Goal: Share content: Share content

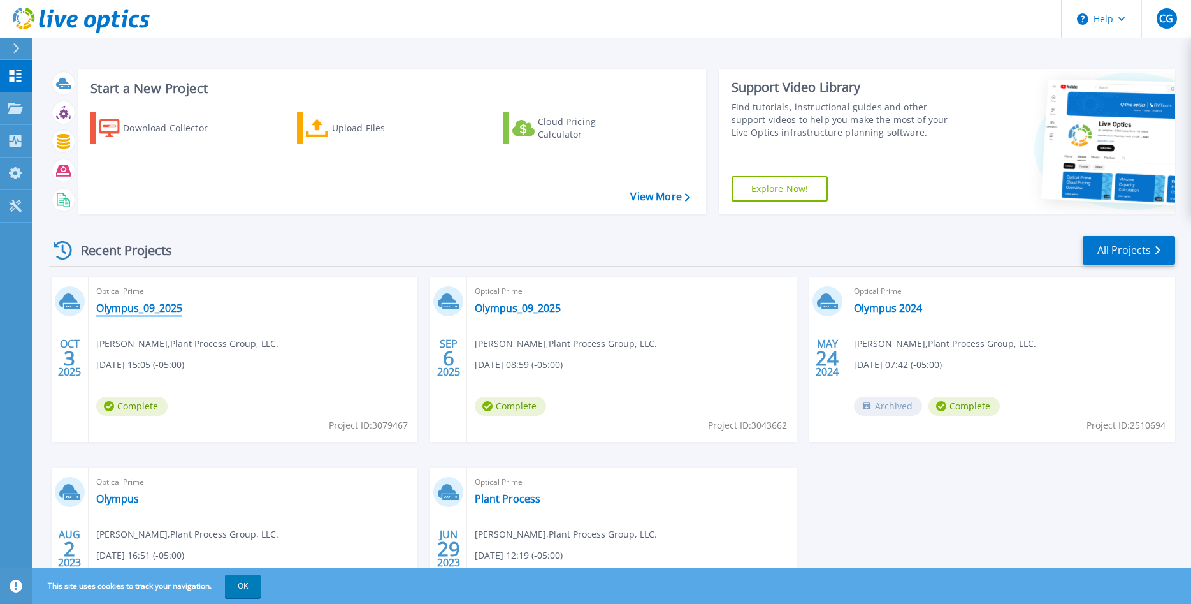
click at [128, 312] on link "Olympus_09_2025" at bounding box center [139, 308] width 86 height 13
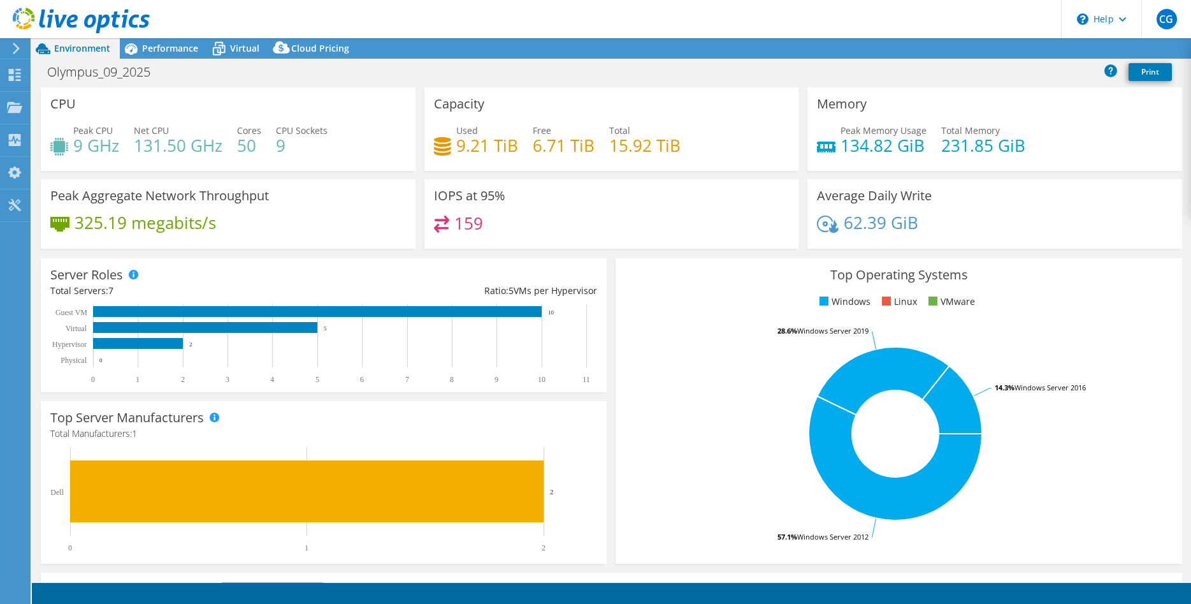
select select "USD"
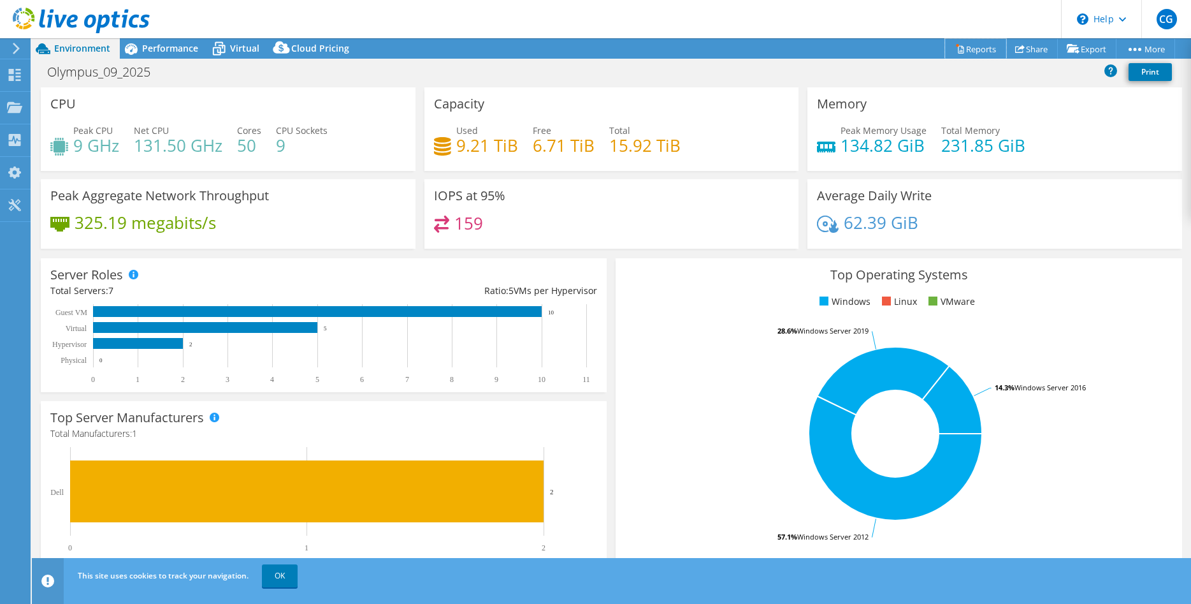
drag, startPoint x: 971, startPoint y: 52, endPoint x: 858, endPoint y: 71, distance: 114.5
click at [780, 80] on div "Olympus_09_2025 Print" at bounding box center [612, 72] width 1160 height 24
click at [1037, 51] on link "Share" at bounding box center [1032, 49] width 52 height 20
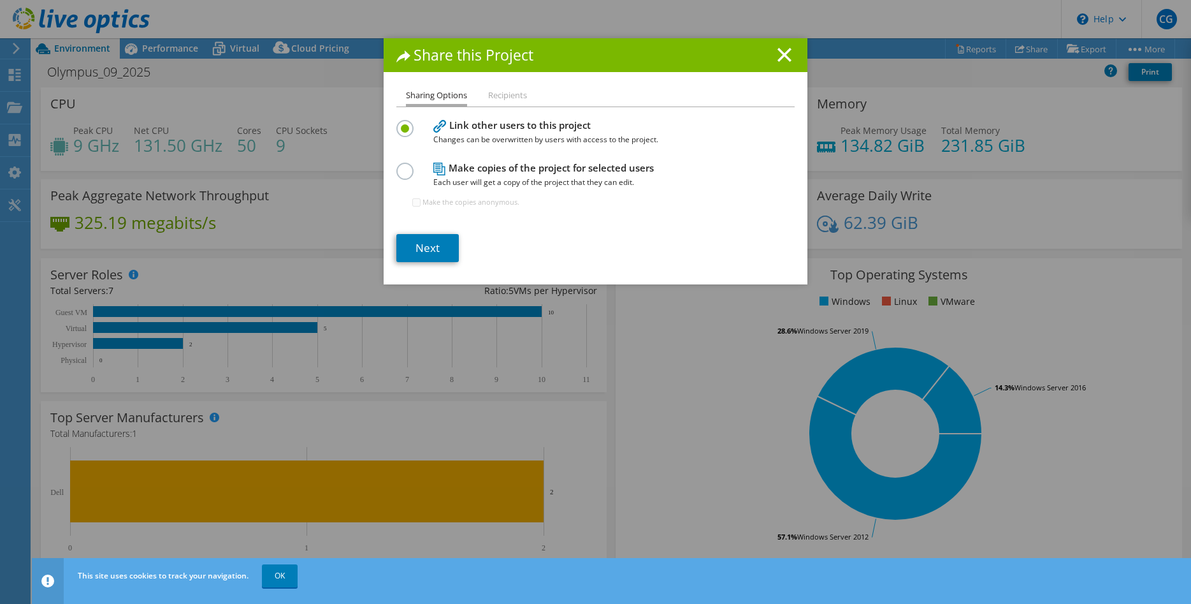
click at [401, 166] on label at bounding box center [407, 164] width 22 height 3
click at [0, 0] on input "radio" at bounding box center [0, 0] width 0 height 0
click at [432, 251] on link "Next" at bounding box center [427, 248] width 62 height 28
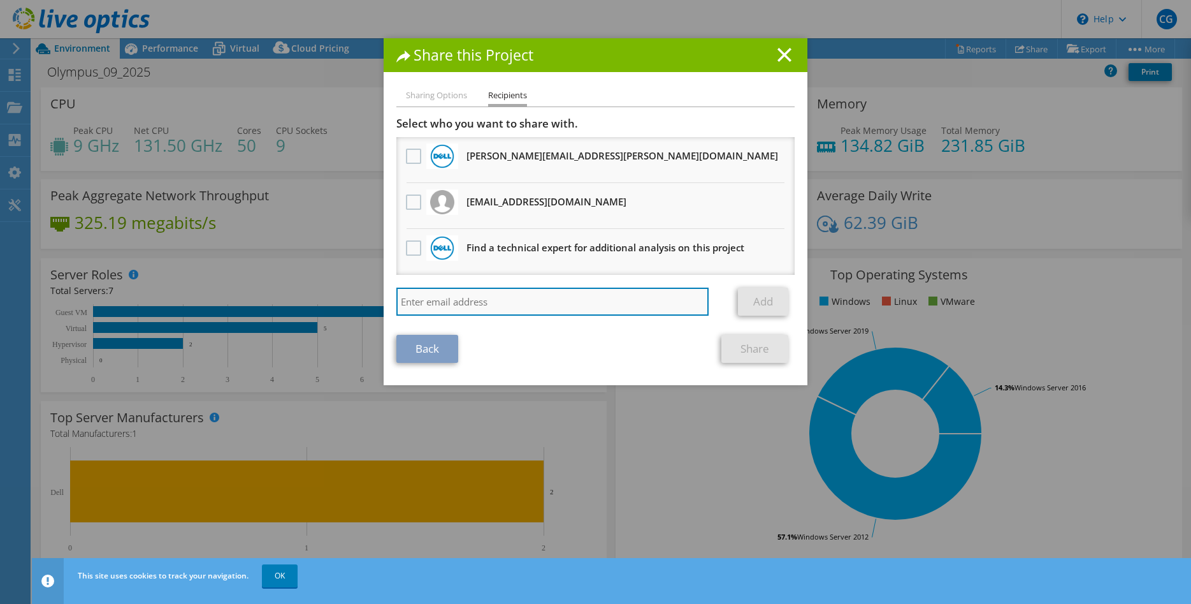
click at [492, 307] on input "search" at bounding box center [552, 301] width 312 height 28
click at [448, 303] on input "[EMAIL_ADDRESS][DOMAIN_NAME]" at bounding box center [552, 301] width 312 height 28
click at [619, 304] on input "[EMAIL_ADDRESS][DOMAIN_NAME]" at bounding box center [552, 301] width 312 height 28
type input "[EMAIL_ADDRESS][DOMAIN_NAME]"
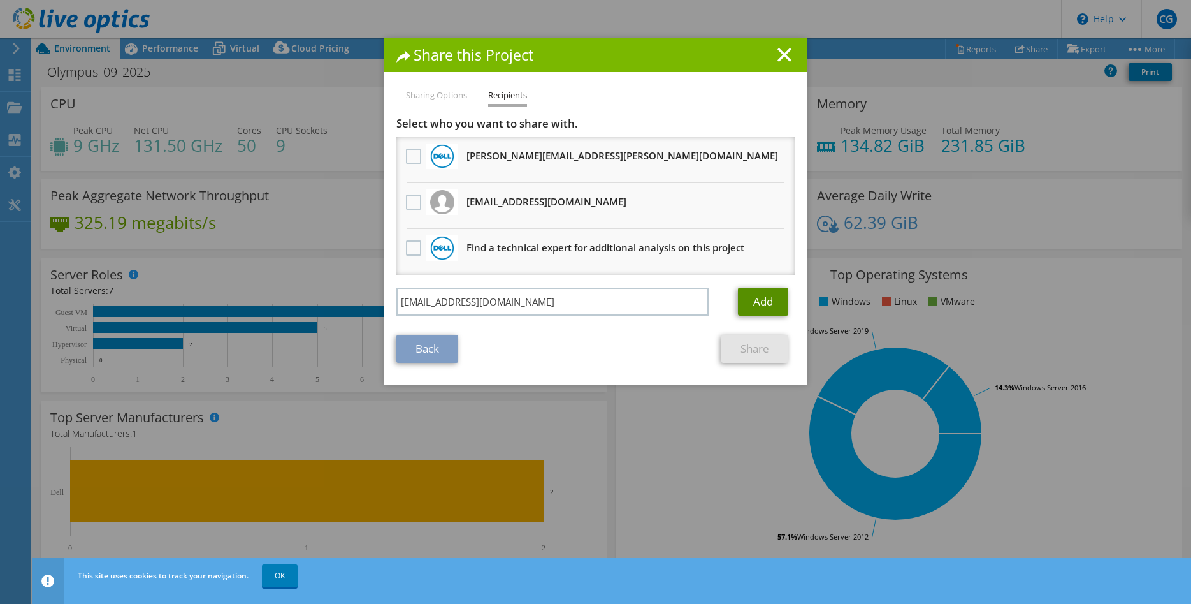
click at [760, 300] on link "Add" at bounding box center [763, 301] width 50 height 28
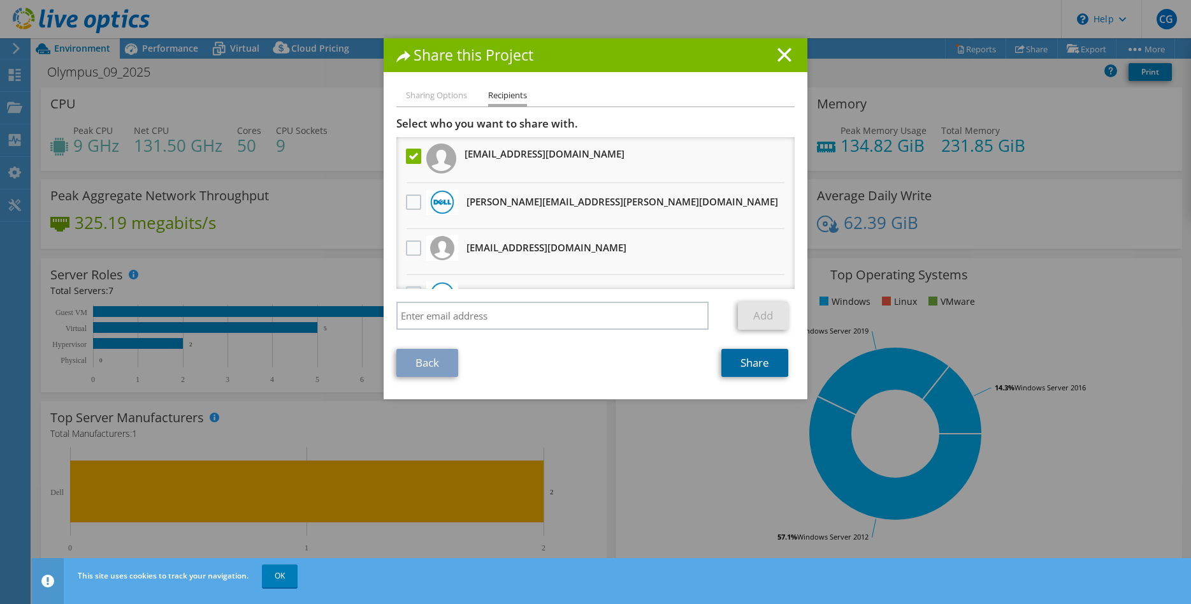
click at [750, 361] on link "Share" at bounding box center [755, 363] width 67 height 28
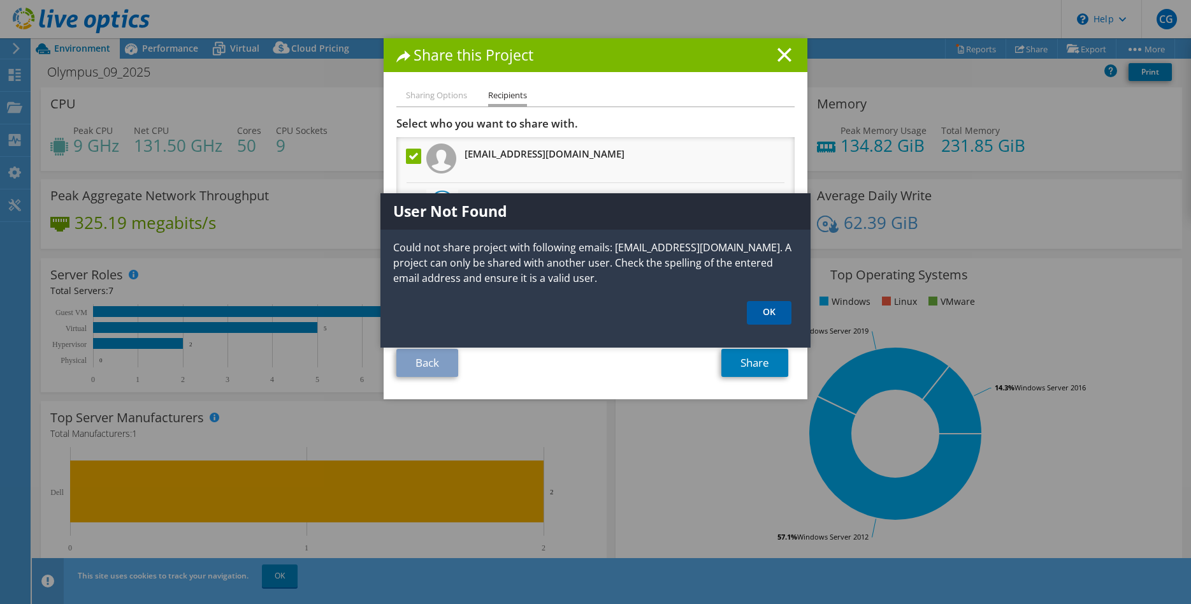
click at [769, 316] on link "OK" at bounding box center [769, 313] width 45 height 24
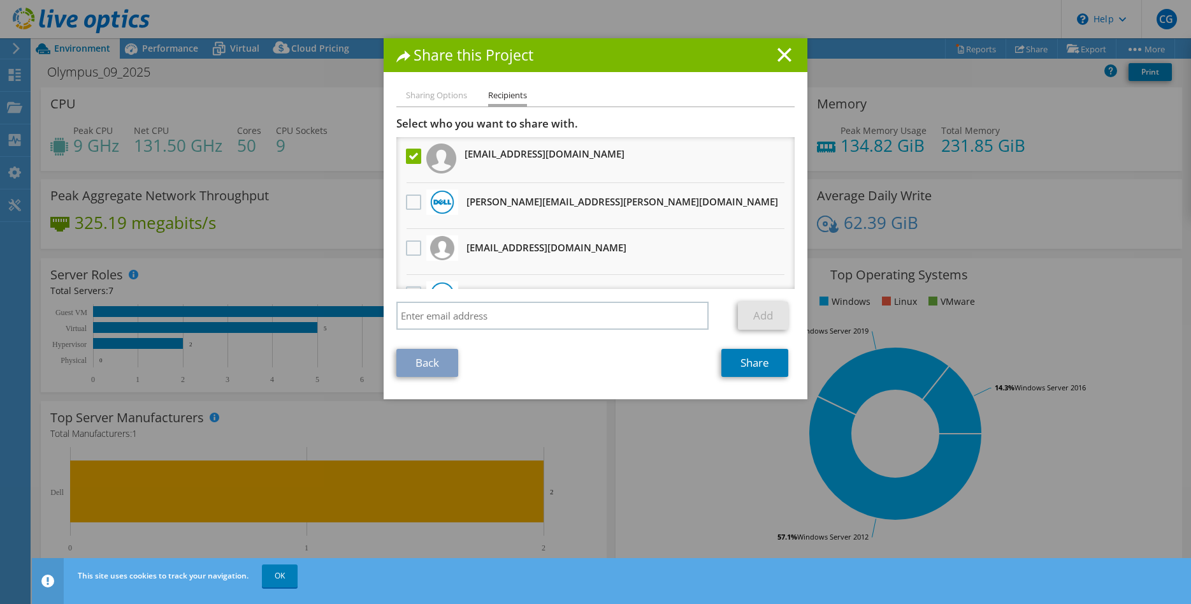
click at [435, 100] on li "Sharing Options" at bounding box center [436, 96] width 61 height 16
click at [439, 361] on link "Back" at bounding box center [427, 363] width 62 height 28
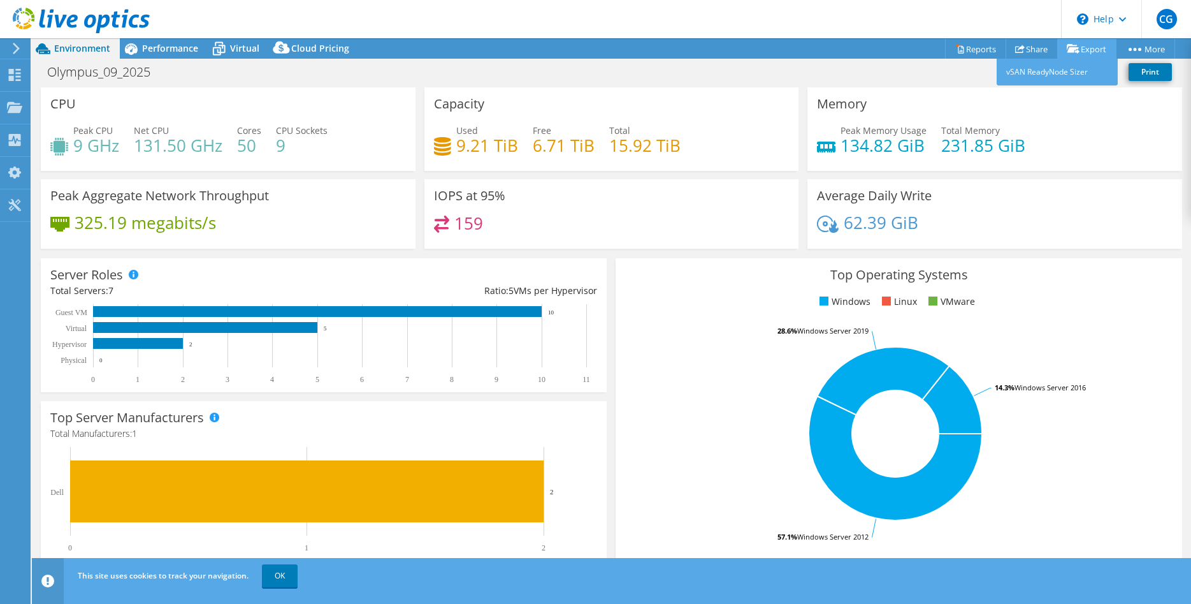
click at [1075, 52] on icon at bounding box center [1073, 49] width 13 height 10
click at [1022, 43] on link "Share" at bounding box center [1032, 49] width 52 height 20
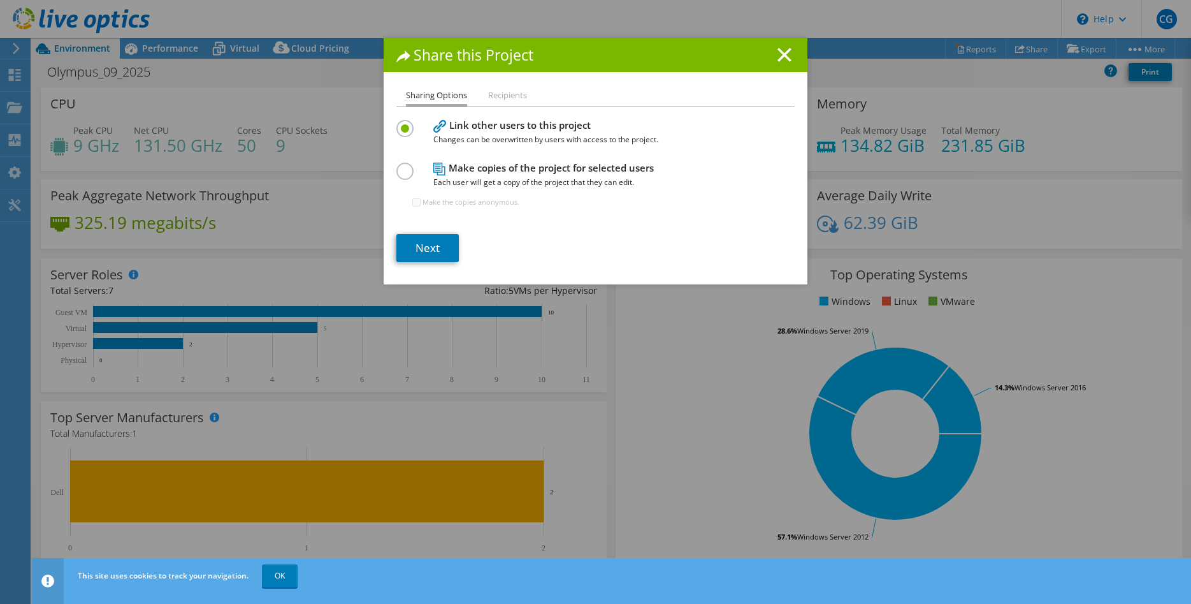
click at [404, 166] on label at bounding box center [407, 164] width 22 height 3
click at [0, 0] on input "radio" at bounding box center [0, 0] width 0 height 0
click at [416, 247] on link "Next" at bounding box center [427, 248] width 62 height 28
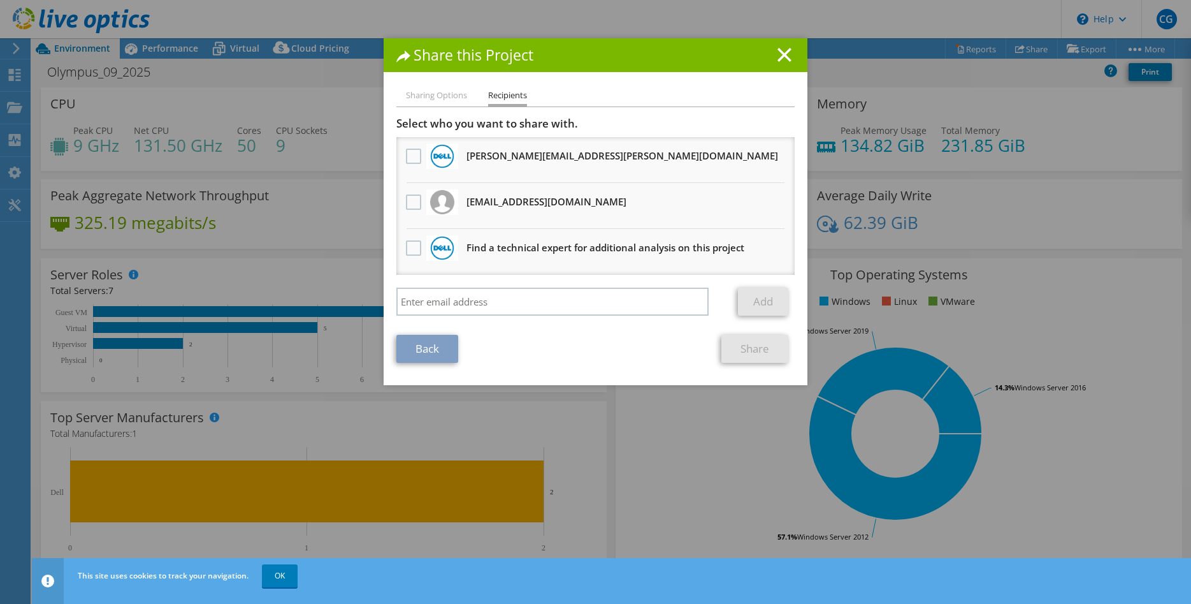
click at [440, 285] on div "Select who you want to share with. All project copies will be anonymous. [PERSO…" at bounding box center [595, 219] width 398 height 205
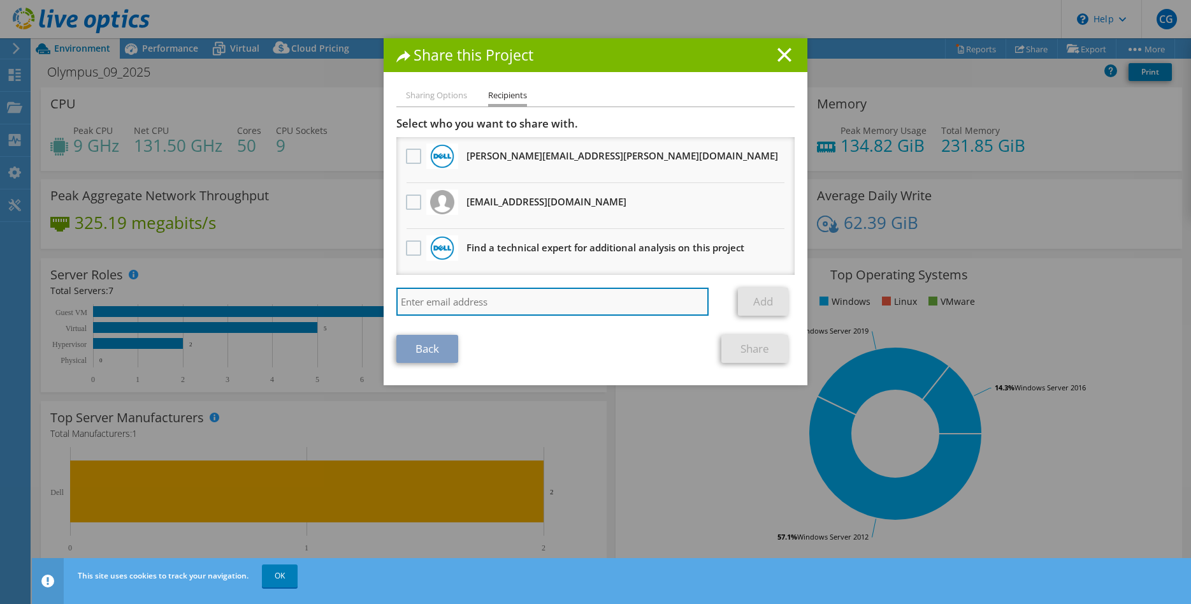
drag, startPoint x: 444, startPoint y: 304, endPoint x: 449, endPoint y: 299, distance: 7.2
click at [445, 304] on input "search" at bounding box center [552, 301] width 312 height 28
type input "[EMAIL_ADDRESS][DOMAIN_NAME]"
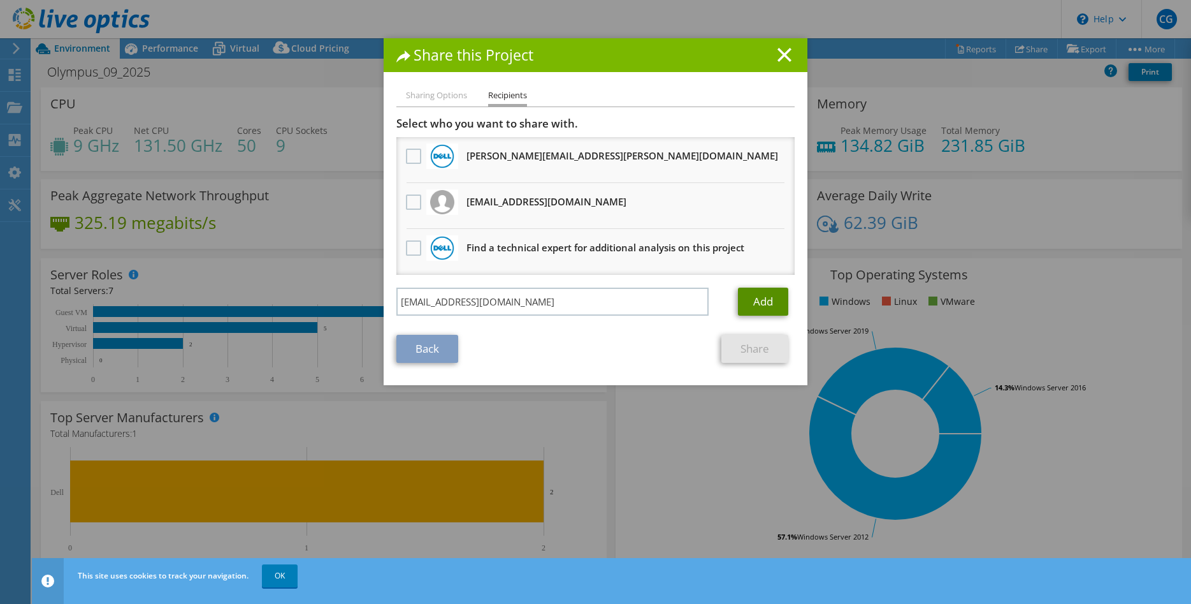
click at [766, 295] on link "Add" at bounding box center [763, 301] width 50 height 28
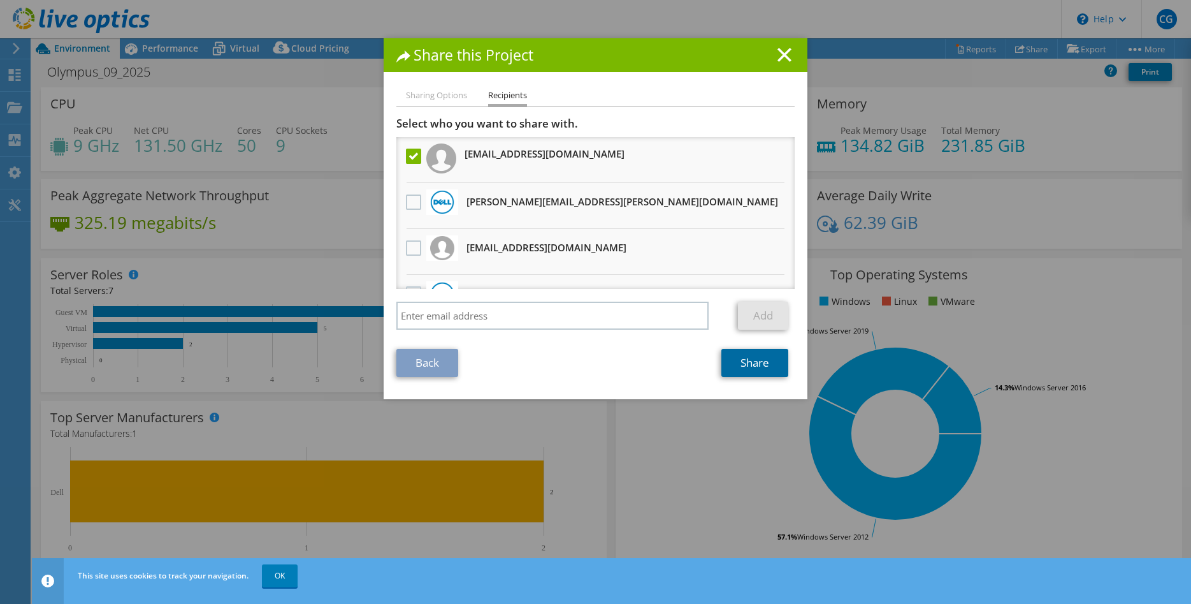
click at [752, 370] on link "Share" at bounding box center [755, 363] width 67 height 28
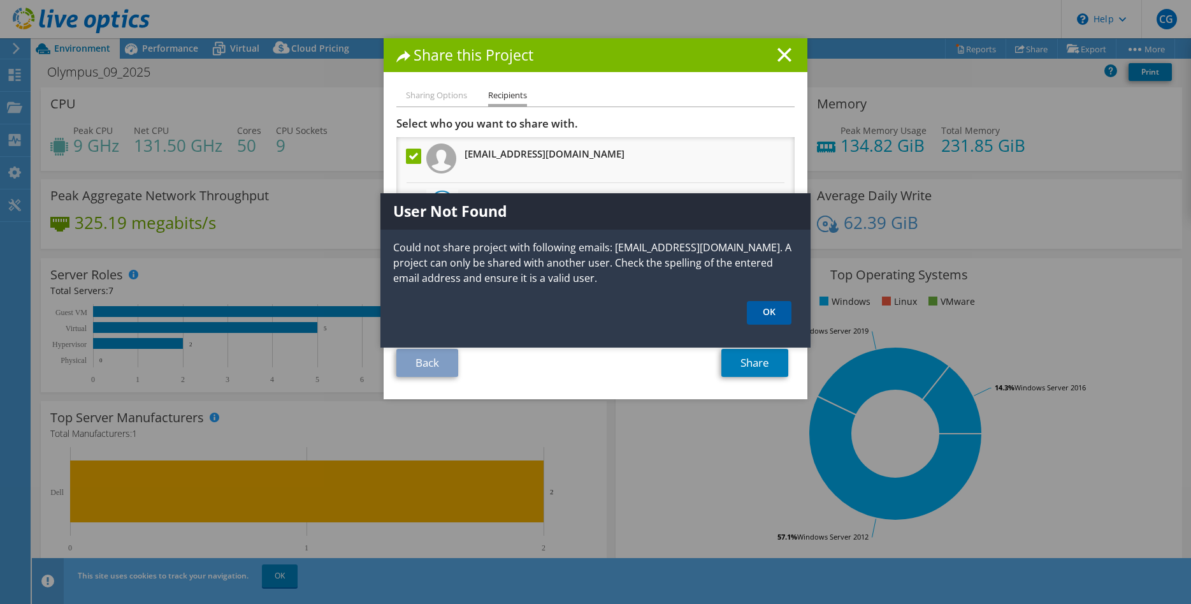
click at [766, 311] on link "OK" at bounding box center [769, 313] width 45 height 24
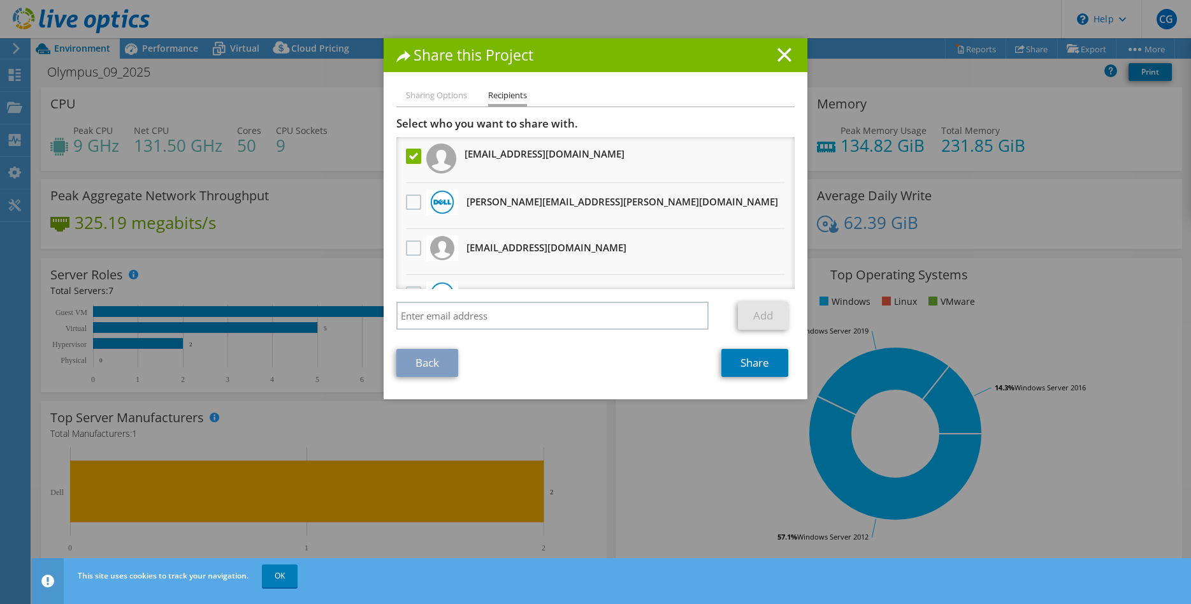
click at [431, 88] on div "Share this Project Sharing Options Recipients Link other users to this project …" at bounding box center [596, 218] width 424 height 361
click at [781, 55] on icon at bounding box center [785, 55] width 14 height 14
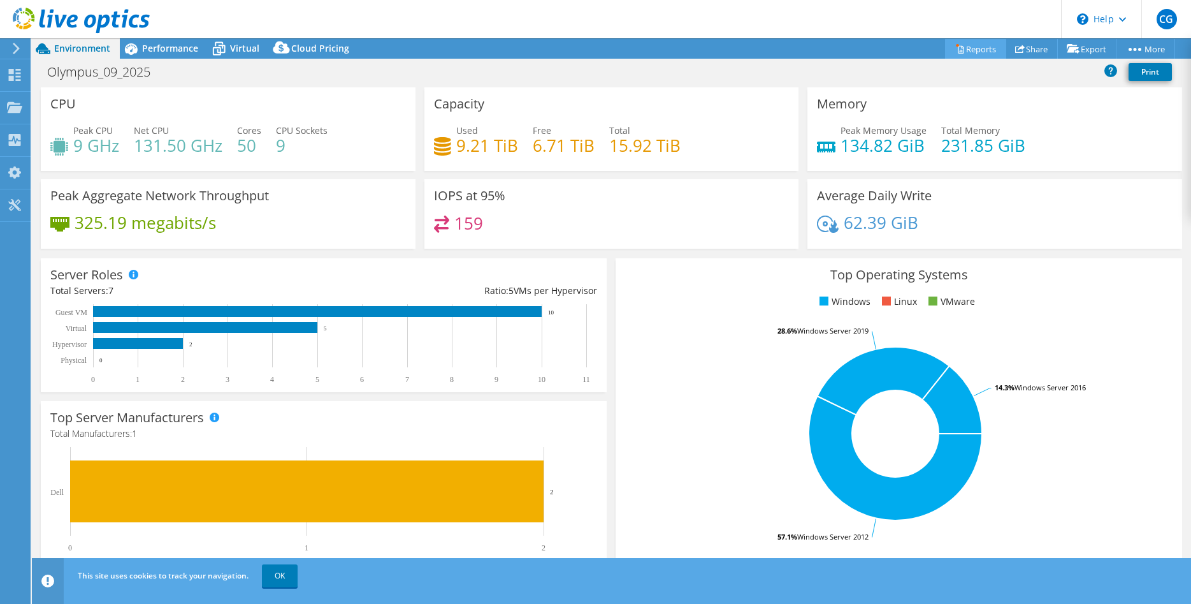
click at [970, 43] on link "Reports" at bounding box center [975, 49] width 61 height 20
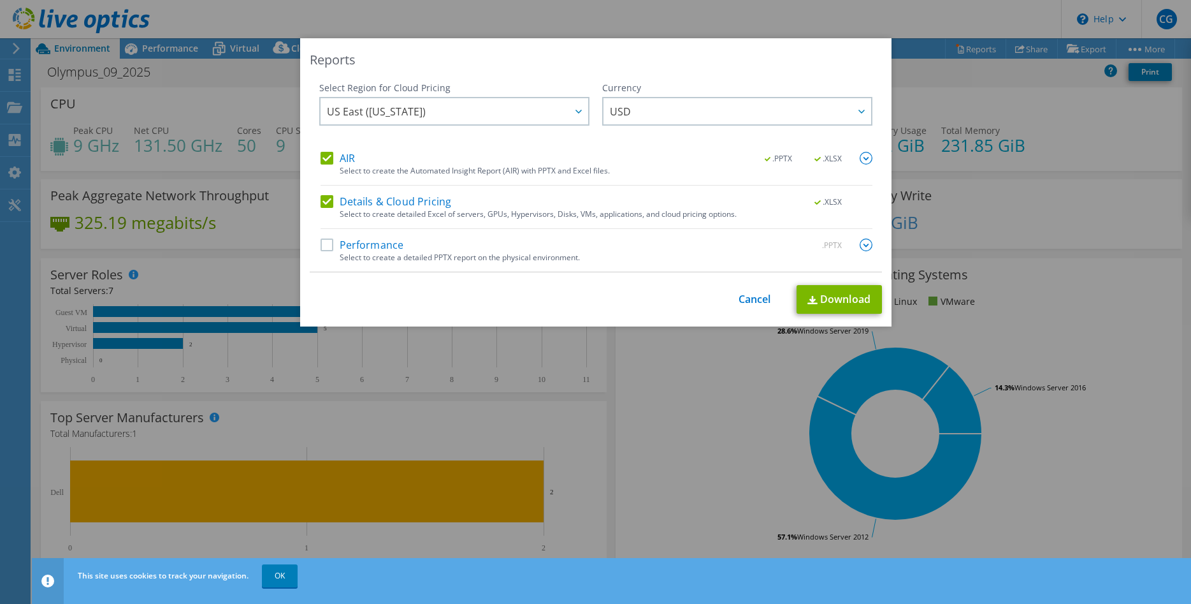
click at [328, 157] on label "AIR" at bounding box center [338, 158] width 34 height 13
click at [0, 0] on input "AIR" at bounding box center [0, 0] width 0 height 0
click at [328, 251] on label "Performance" at bounding box center [363, 244] width 84 height 13
click at [0, 0] on input "Performance" at bounding box center [0, 0] width 0 height 0
click at [327, 159] on label "AIR" at bounding box center [338, 158] width 34 height 13
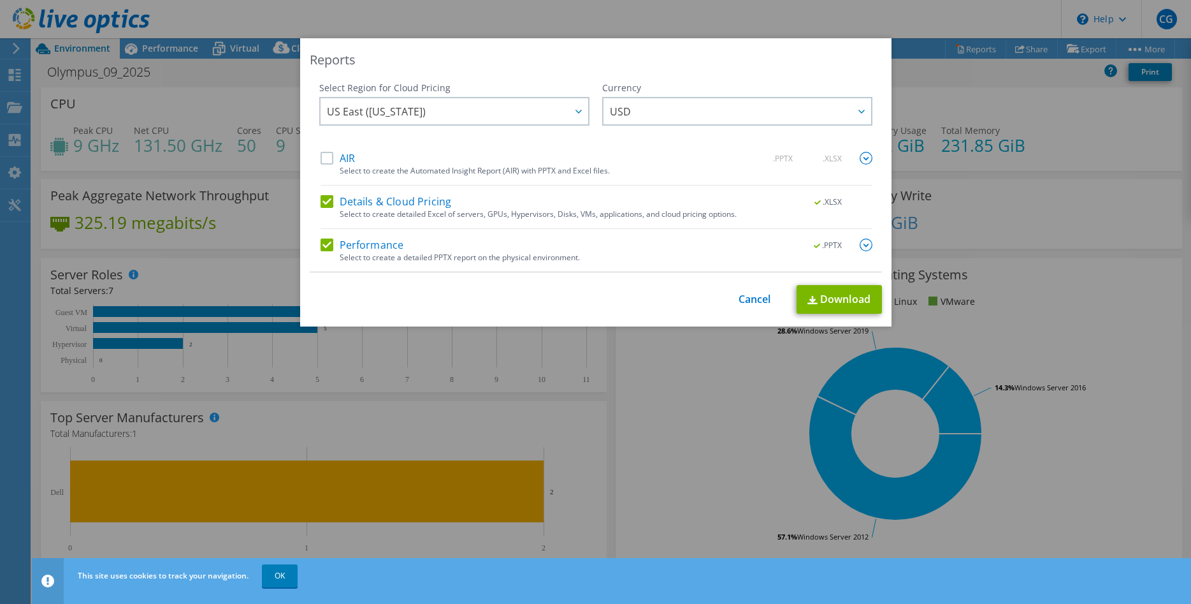
click at [0, 0] on input "AIR" at bounding box center [0, 0] width 0 height 0
click at [571, 116] on div at bounding box center [578, 111] width 20 height 26
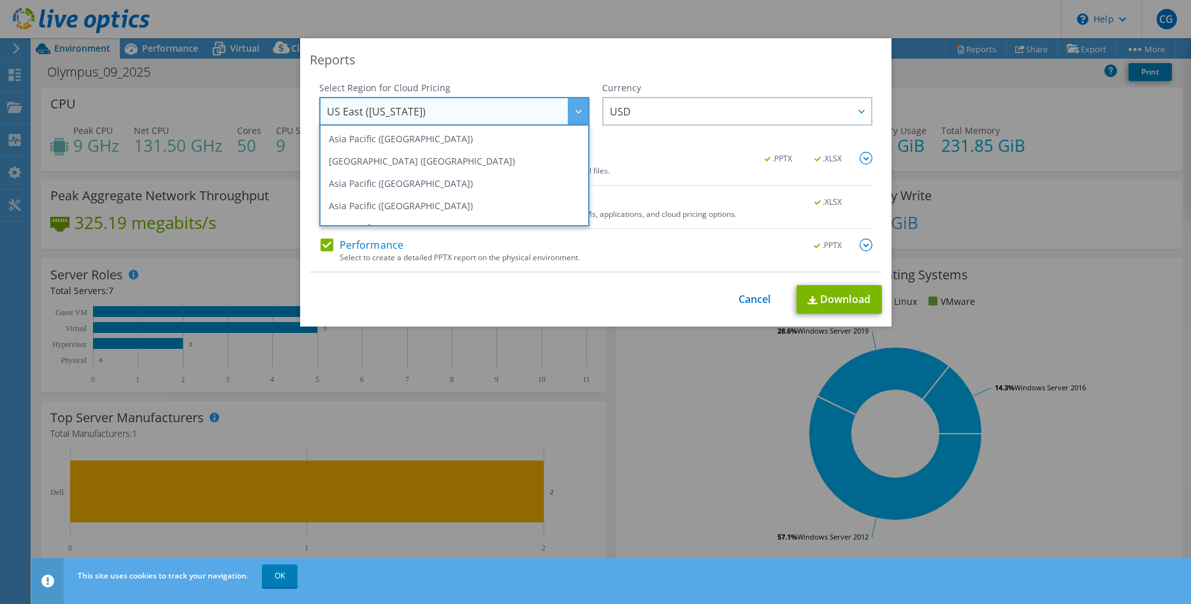
click at [572, 116] on div at bounding box center [578, 111] width 20 height 26
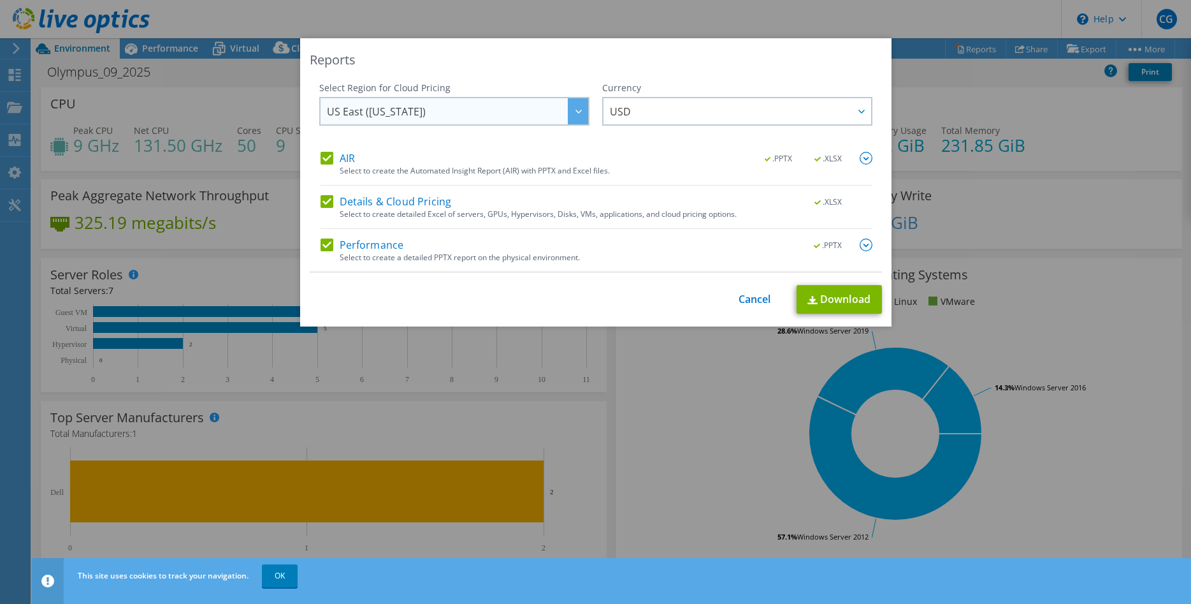
click at [556, 109] on span "US East ([US_STATE])" at bounding box center [457, 111] width 261 height 26
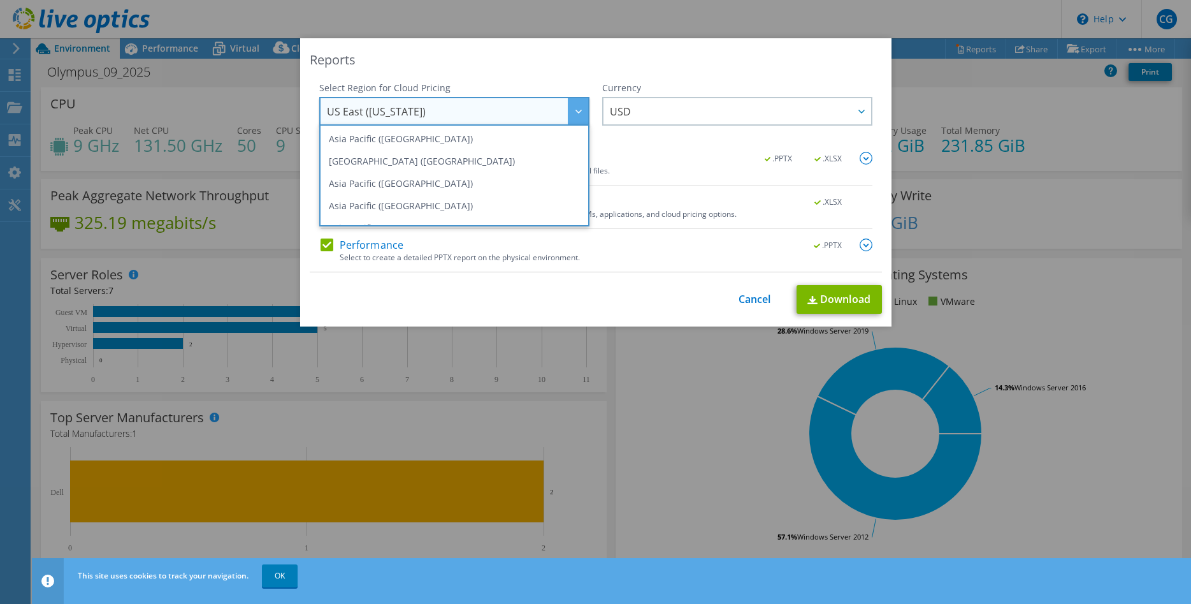
click at [571, 108] on div at bounding box center [578, 111] width 20 height 26
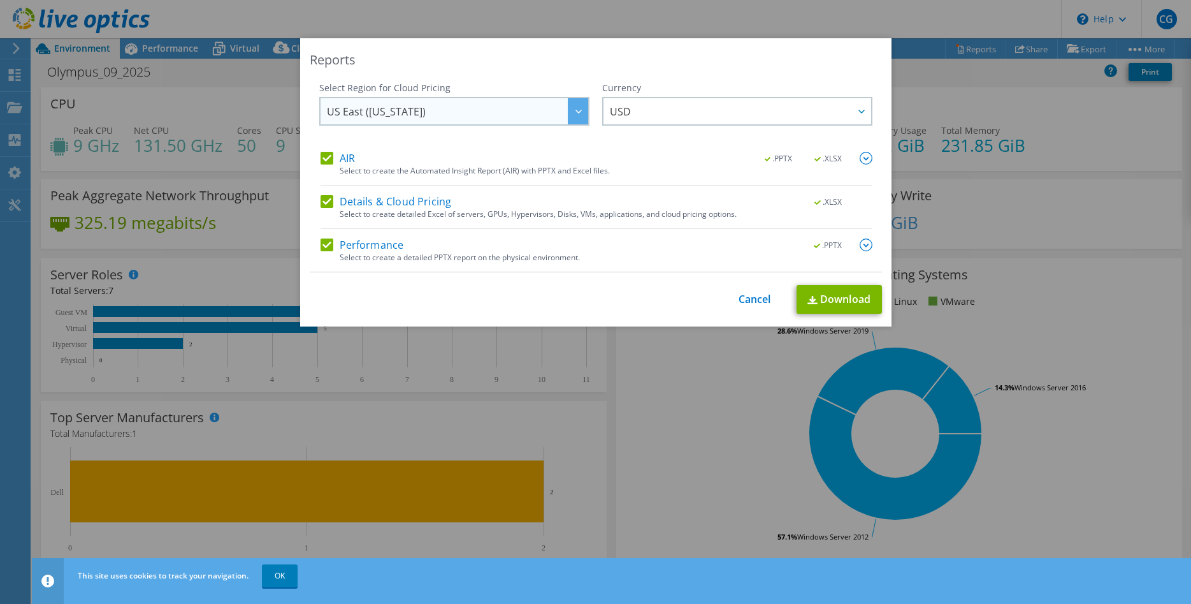
click at [523, 118] on span "US East ([US_STATE])" at bounding box center [457, 111] width 261 height 26
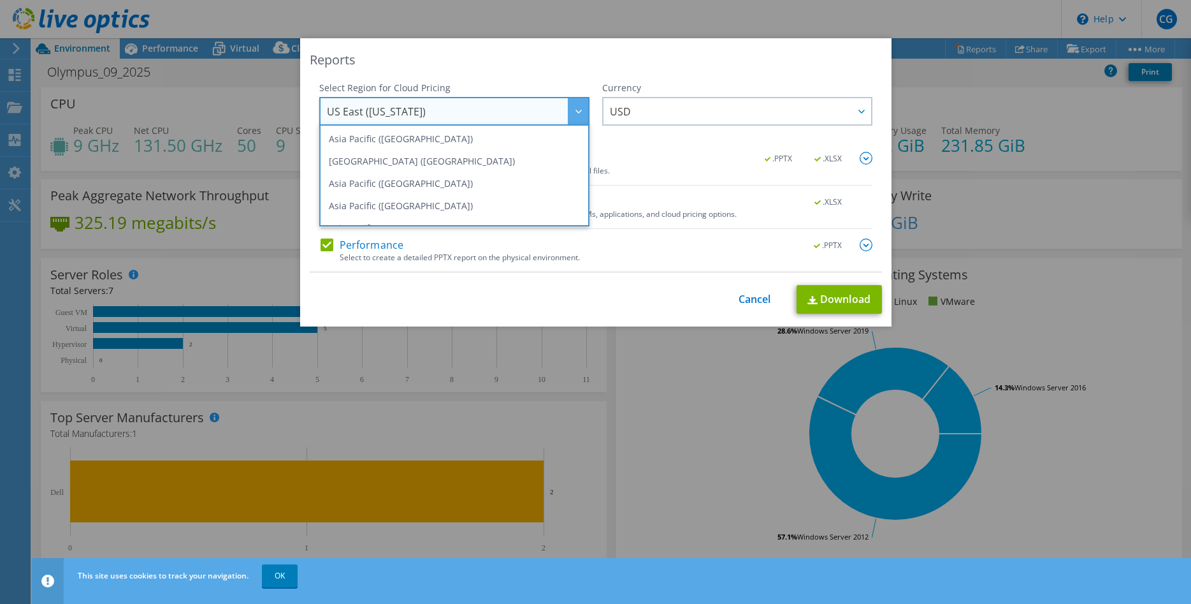
click at [522, 114] on span "US East ([US_STATE])" at bounding box center [457, 111] width 261 height 26
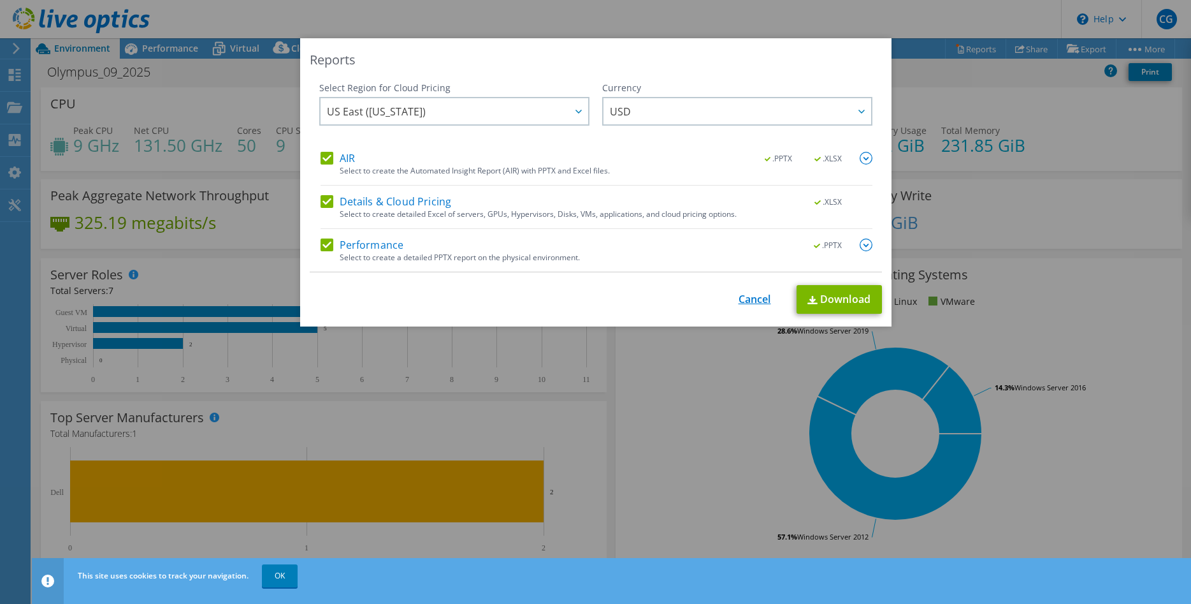
click at [754, 305] on link "Cancel" at bounding box center [755, 299] width 33 height 12
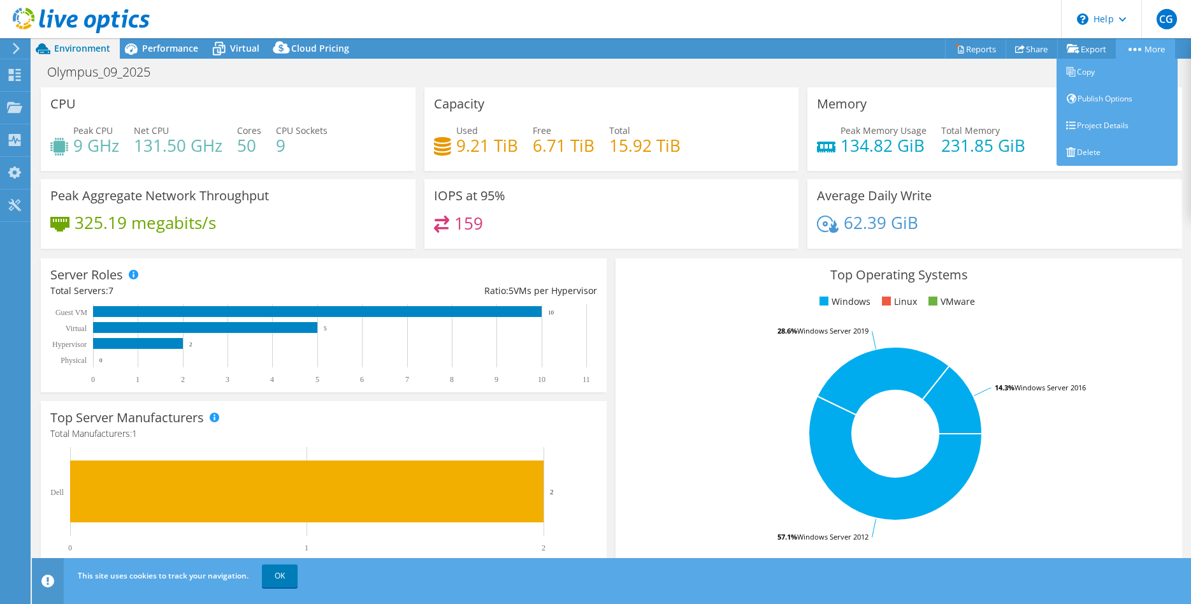
click at [1142, 48] on link "More" at bounding box center [1145, 49] width 59 height 20
click at [1102, 73] on link "Copy" at bounding box center [1117, 72] width 121 height 27
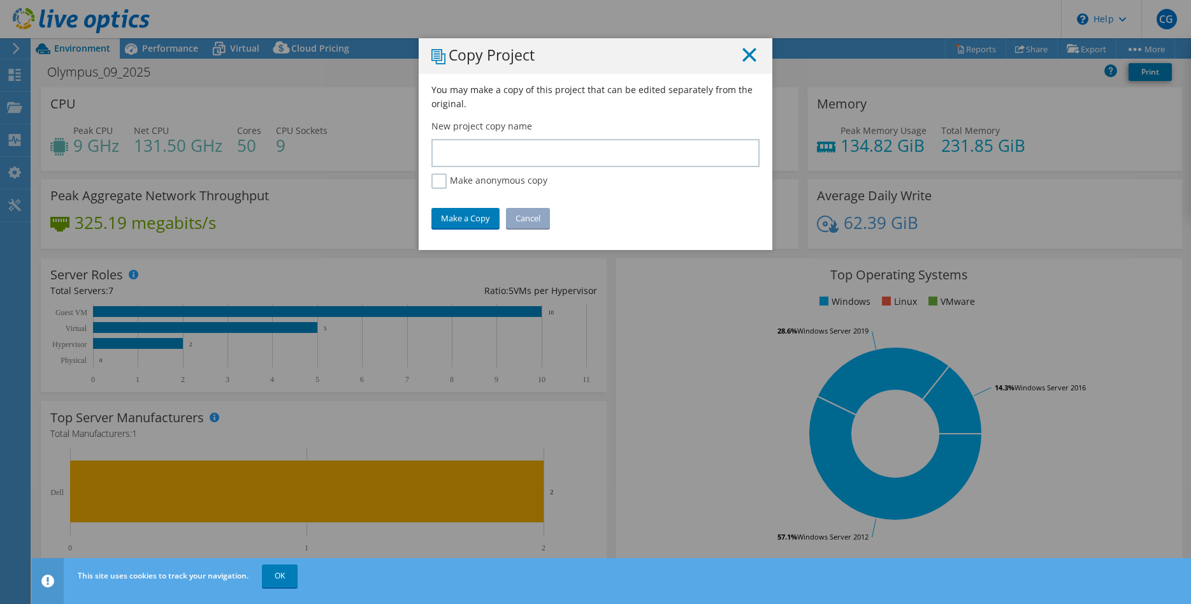
click at [754, 52] on line at bounding box center [749, 54] width 13 height 13
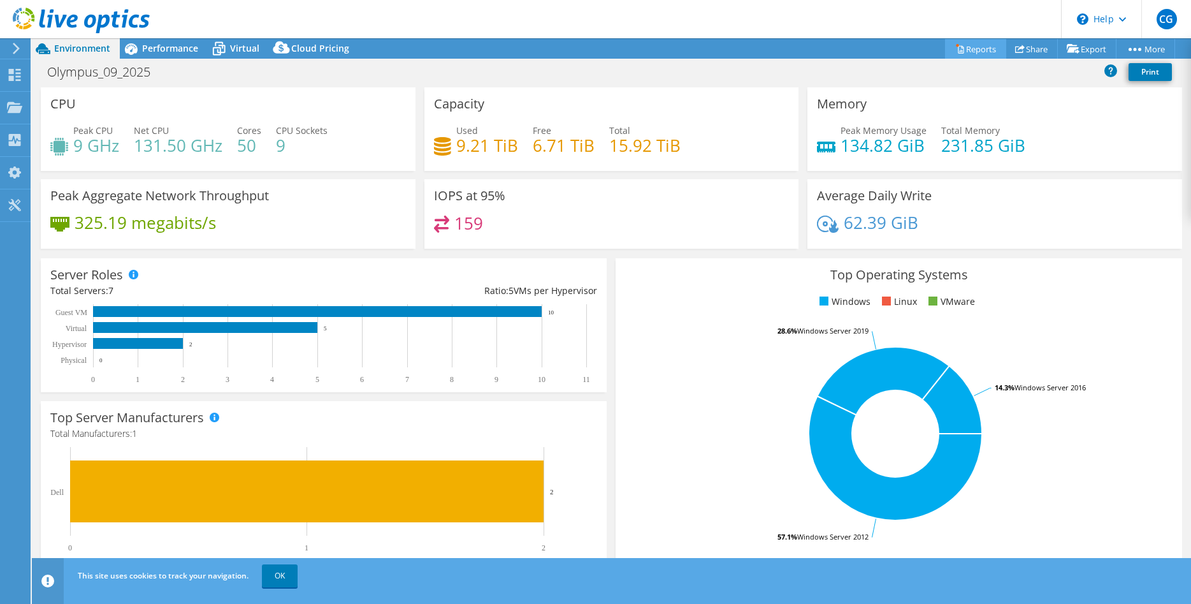
click at [965, 47] on link "Reports" at bounding box center [975, 49] width 61 height 20
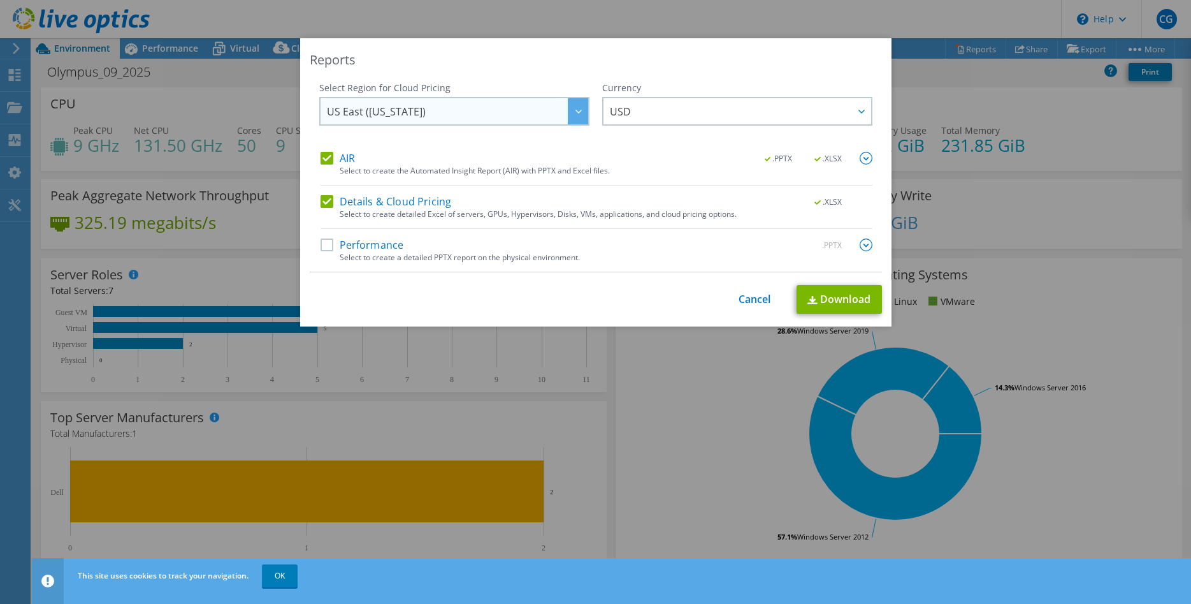
click at [565, 108] on span "US East ([US_STATE])" at bounding box center [457, 111] width 261 height 26
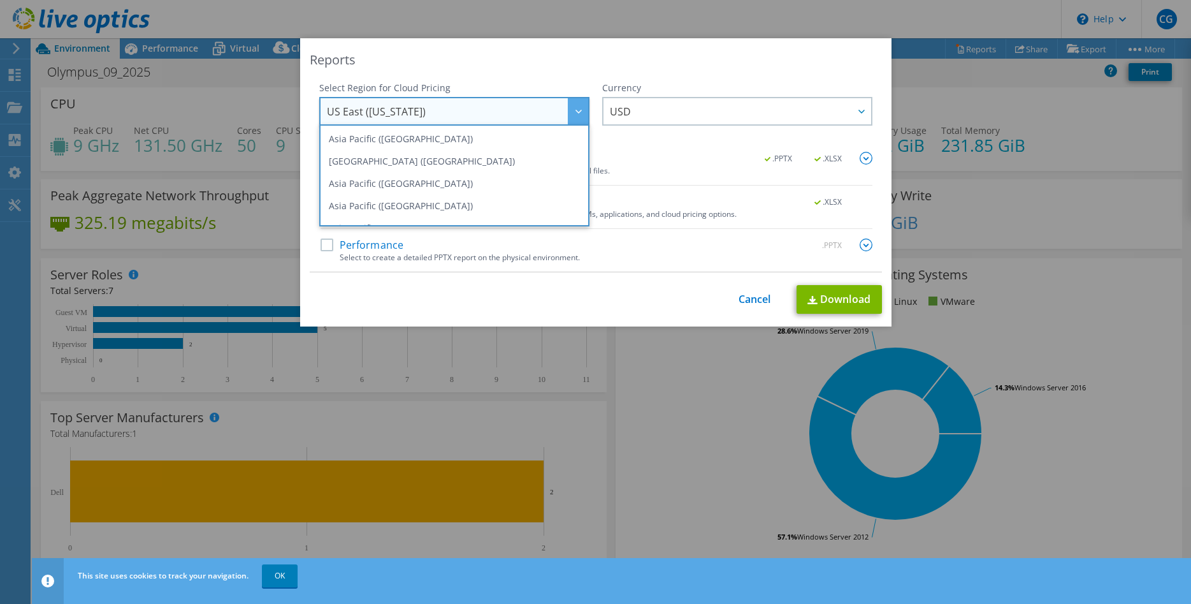
click at [565, 108] on span "US East ([US_STATE])" at bounding box center [457, 111] width 261 height 26
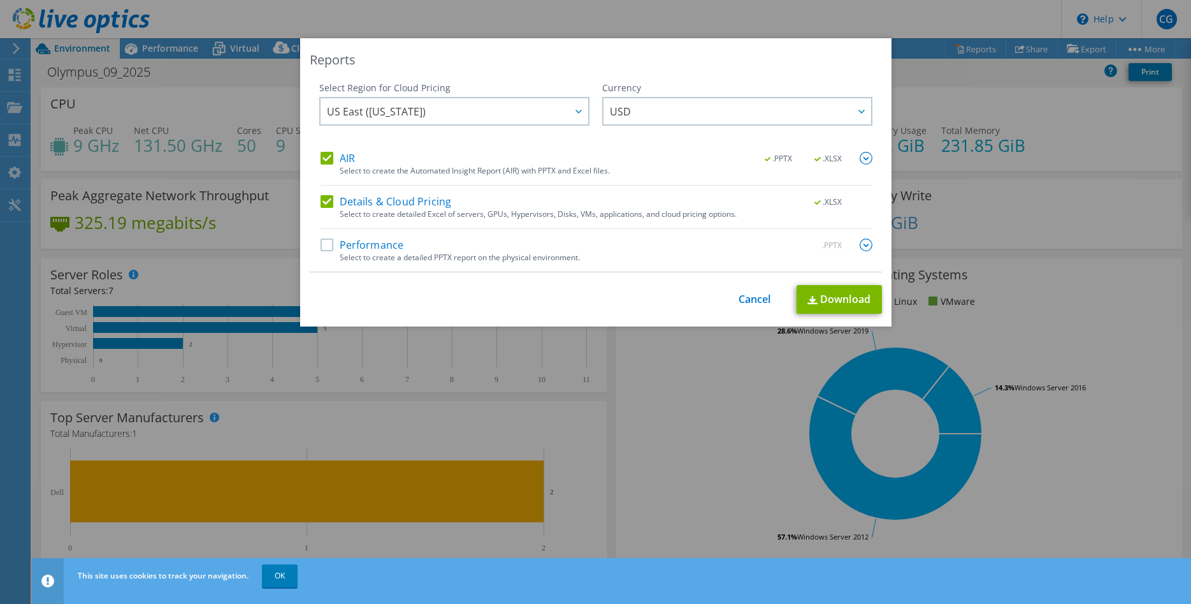
click at [325, 201] on label "Details & Cloud Pricing" at bounding box center [386, 201] width 131 height 13
click at [0, 0] on input "Details & Cloud Pricing" at bounding box center [0, 0] width 0 height 0
click at [323, 161] on label "AIR" at bounding box center [338, 158] width 34 height 13
click at [0, 0] on input "AIR" at bounding box center [0, 0] width 0 height 0
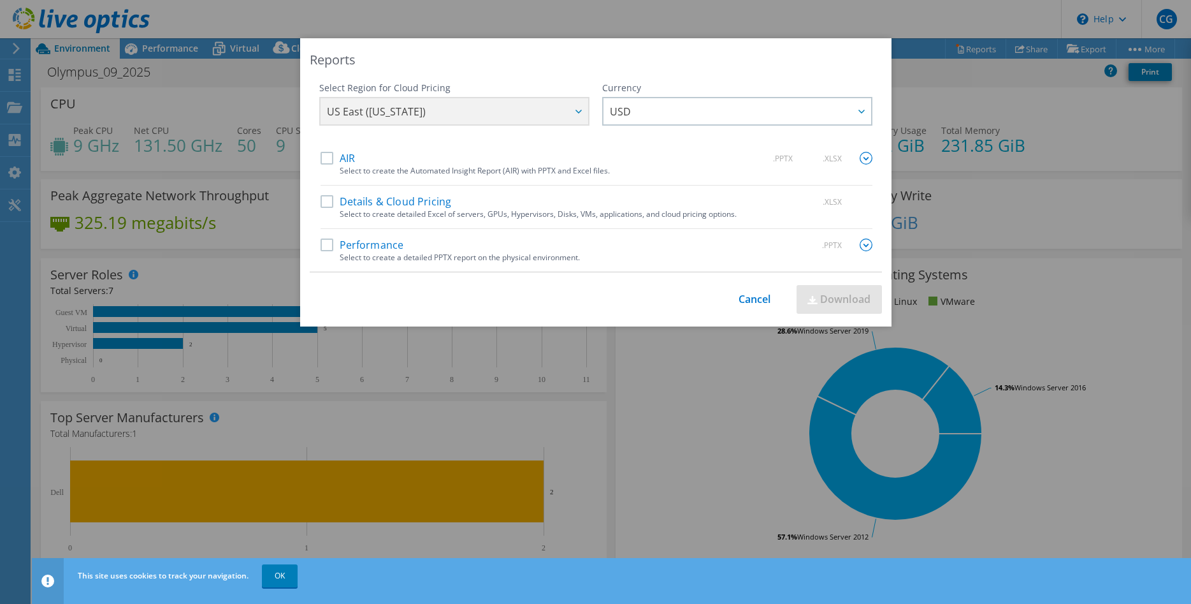
click at [323, 244] on label "Performance" at bounding box center [363, 244] width 84 height 13
click at [0, 0] on input "Performance" at bounding box center [0, 0] width 0 height 0
click at [326, 157] on label "AIR" at bounding box center [338, 158] width 34 height 13
click at [0, 0] on input "AIR" at bounding box center [0, 0] width 0 height 0
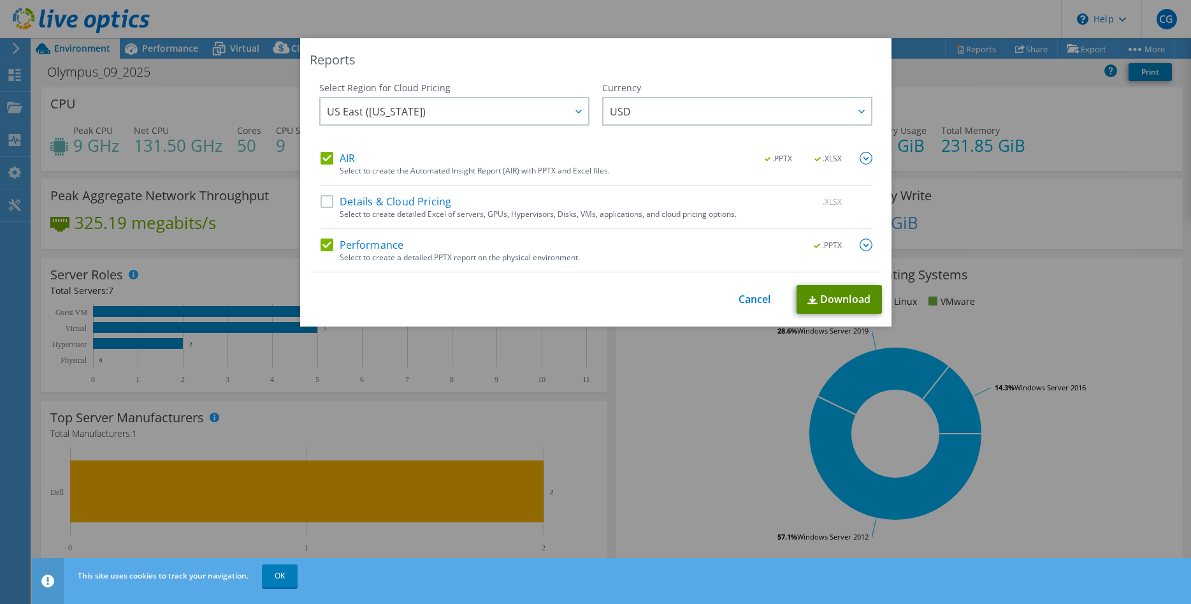
click at [836, 307] on link "Download" at bounding box center [839, 299] width 85 height 29
click at [756, 298] on link "Cancel" at bounding box center [755, 299] width 33 height 12
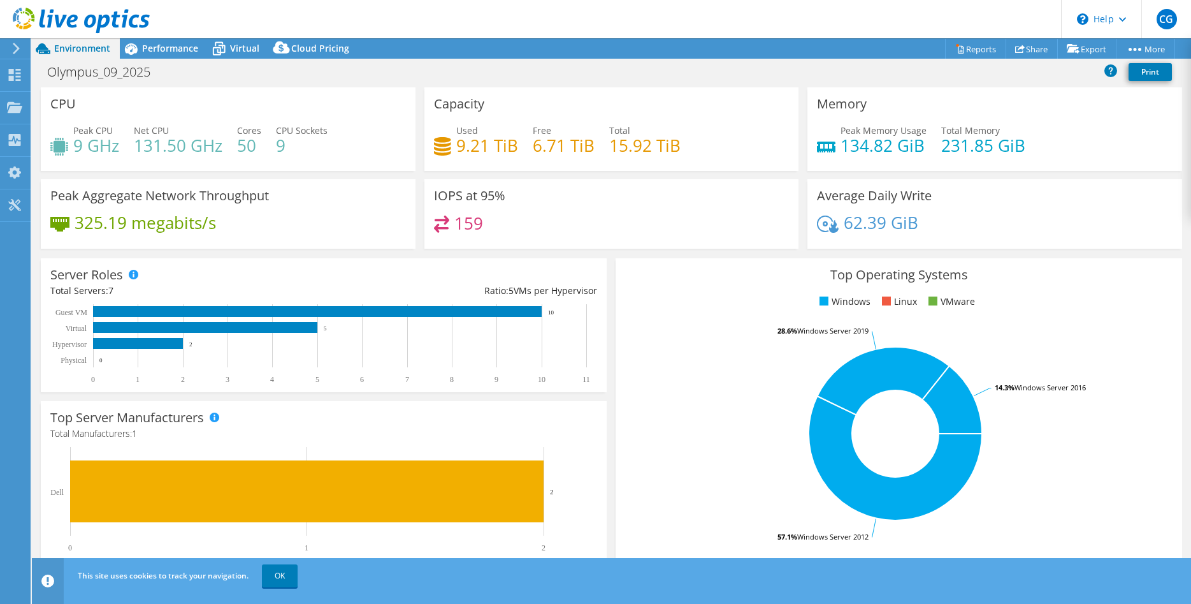
click at [617, 256] on div "Top Operating Systems Windows Linux VMware 57.1% Windows Server 2012 28.6% Wind…" at bounding box center [898, 411] width 575 height 314
drag, startPoint x: 1022, startPoint y: 144, endPoint x: 1026, endPoint y: 150, distance: 7.8
click at [1025, 156] on div "Peak Memory Usage 134.82 GiB Total Memory 231.85 GiB" at bounding box center [995, 144] width 356 height 41
click at [1026, 151] on div "Peak Memory Usage 134.82 GiB Total Memory 231.85 GiB" at bounding box center [995, 144] width 356 height 41
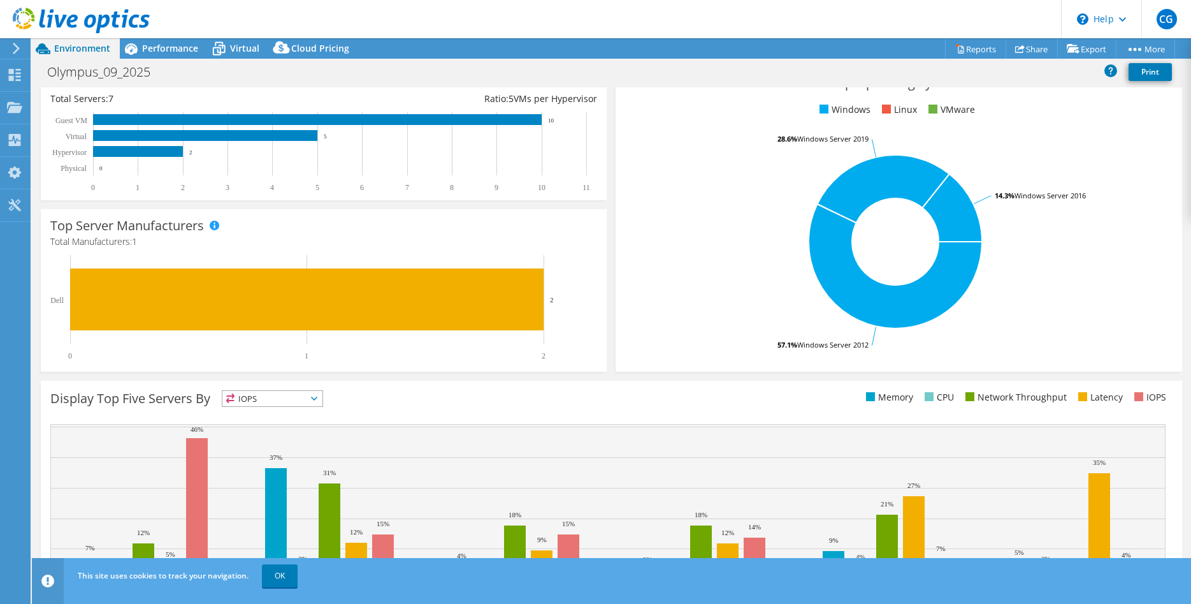
scroll to position [247, 0]
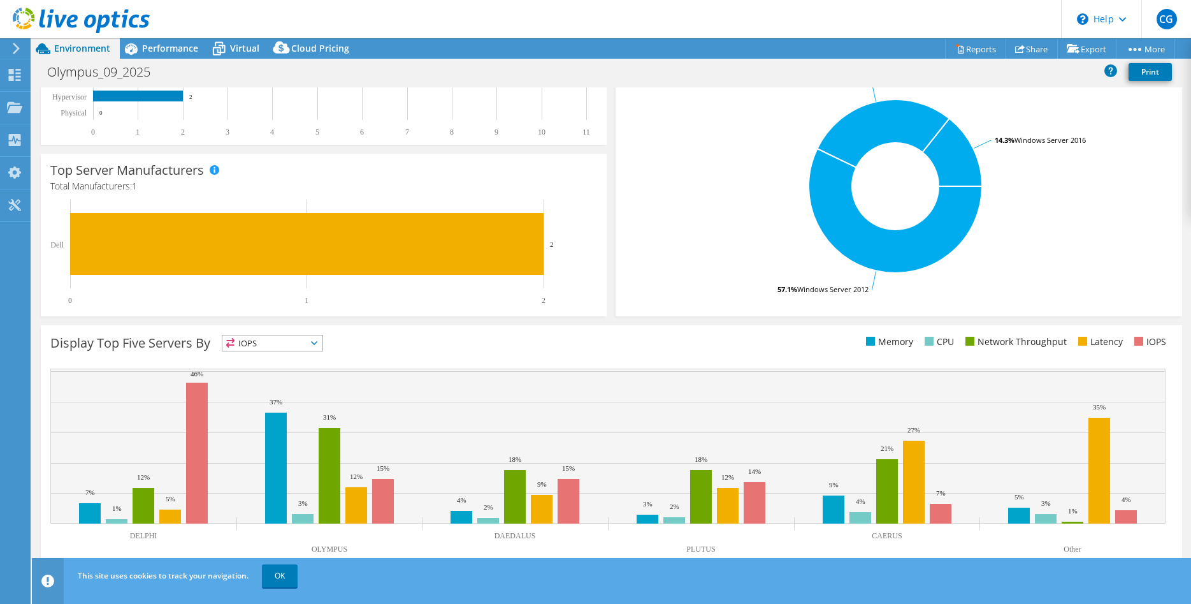
click at [834, 8] on header "CG End User [PERSON_NAME] [EMAIL_ADDRESS][DOMAIN_NAME] Plant Process Group, LLC…" at bounding box center [595, 19] width 1191 height 38
